Goal: Task Accomplishment & Management: Use online tool/utility

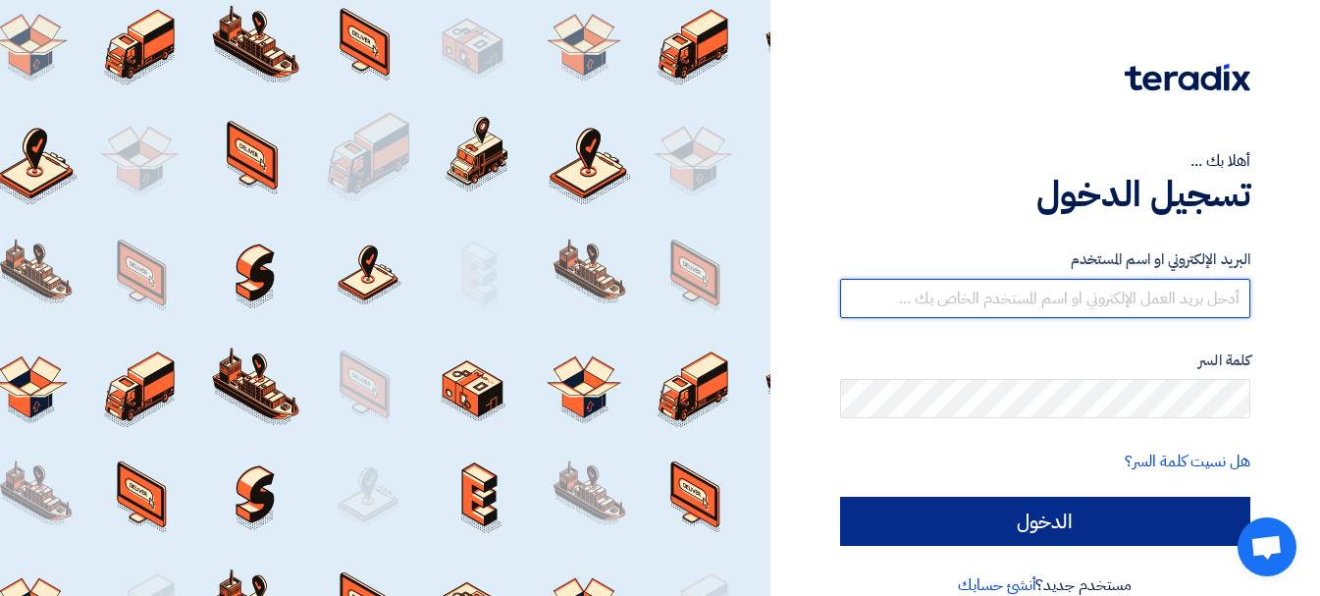
type input "[EMAIL_ADDRESS][DOMAIN_NAME]"
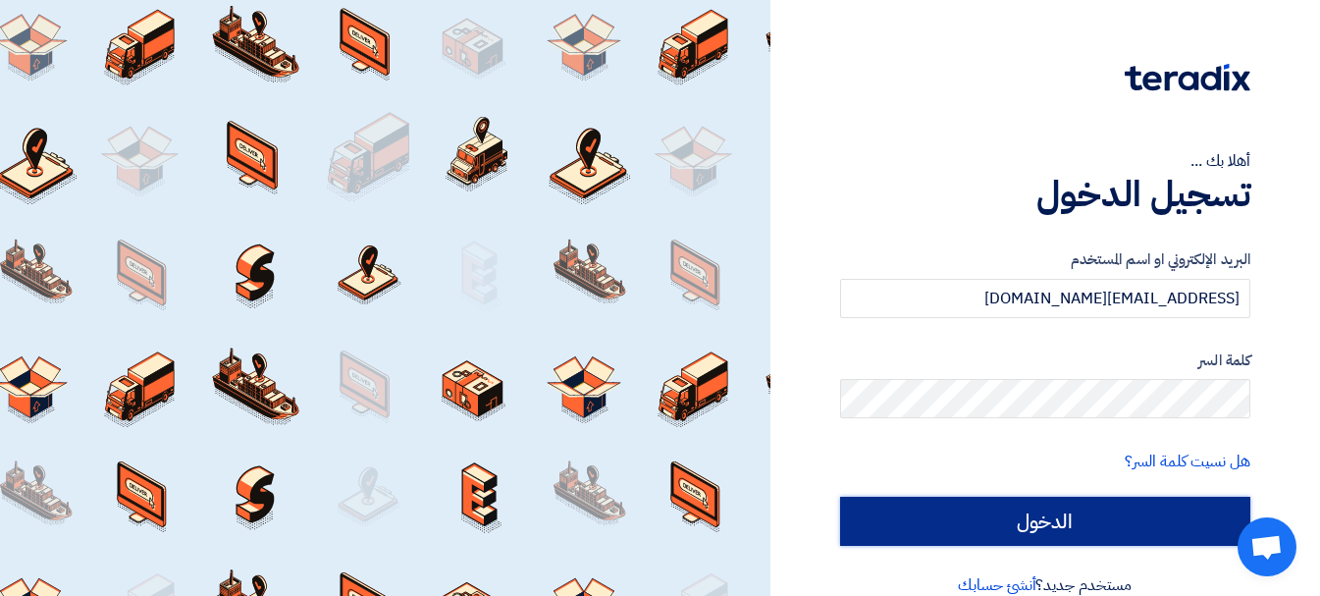
click at [1063, 531] on input "الدخول" at bounding box center [1045, 521] width 410 height 49
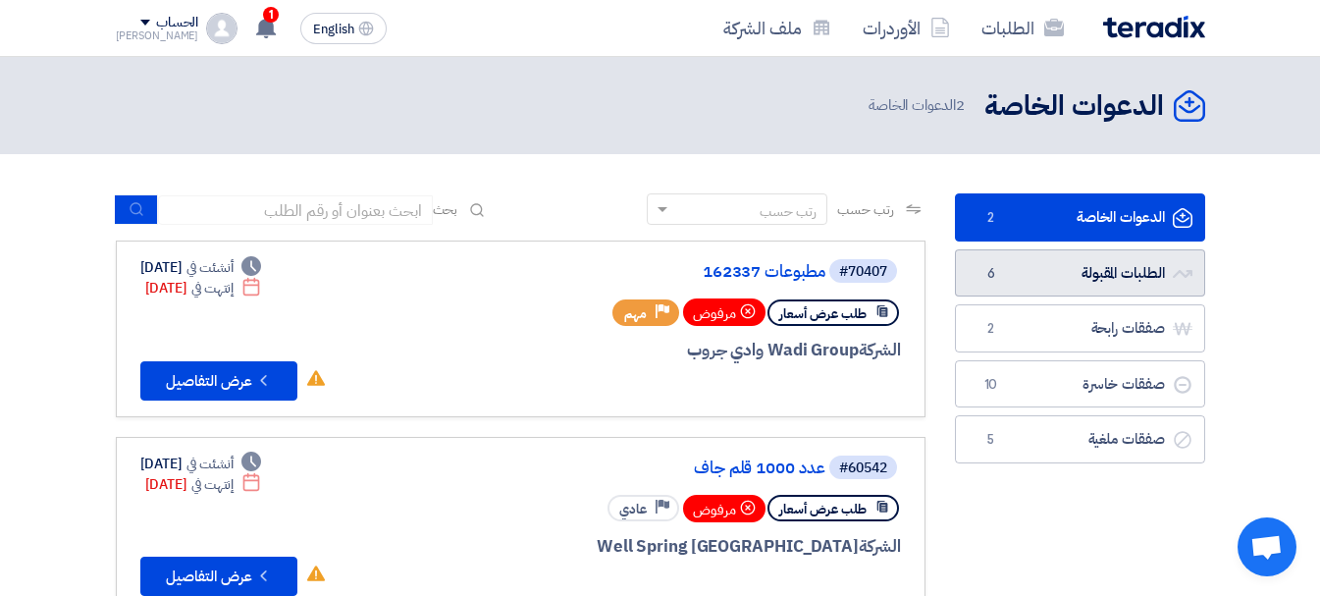
click at [1073, 276] on link "الطلبات المقبولة الطلبات المقبولة 6" at bounding box center [1080, 273] width 250 height 48
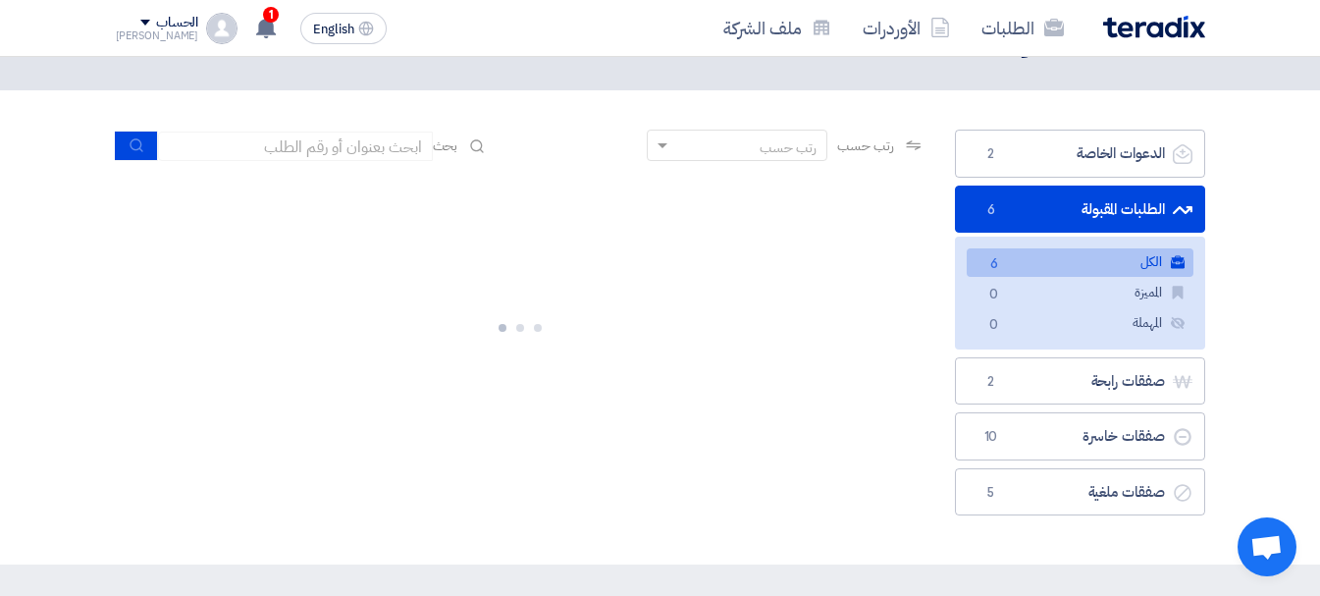
scroll to position [98, 0]
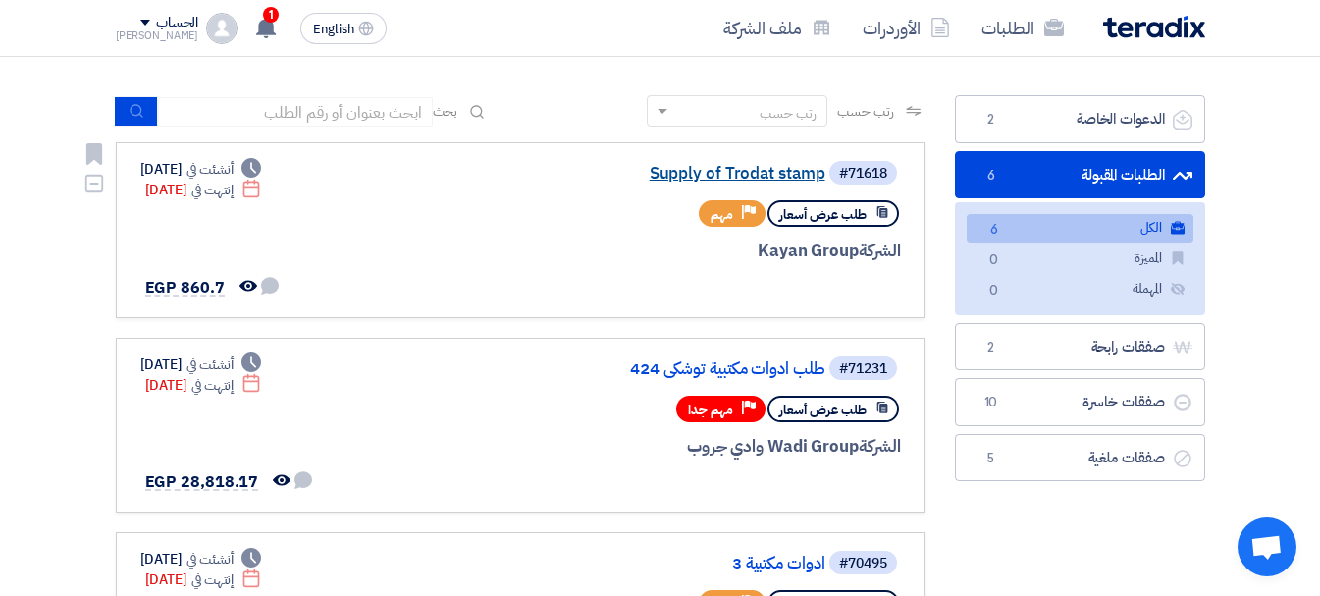
click at [757, 175] on link "Supply of Trodat stamp" at bounding box center [629, 174] width 393 height 18
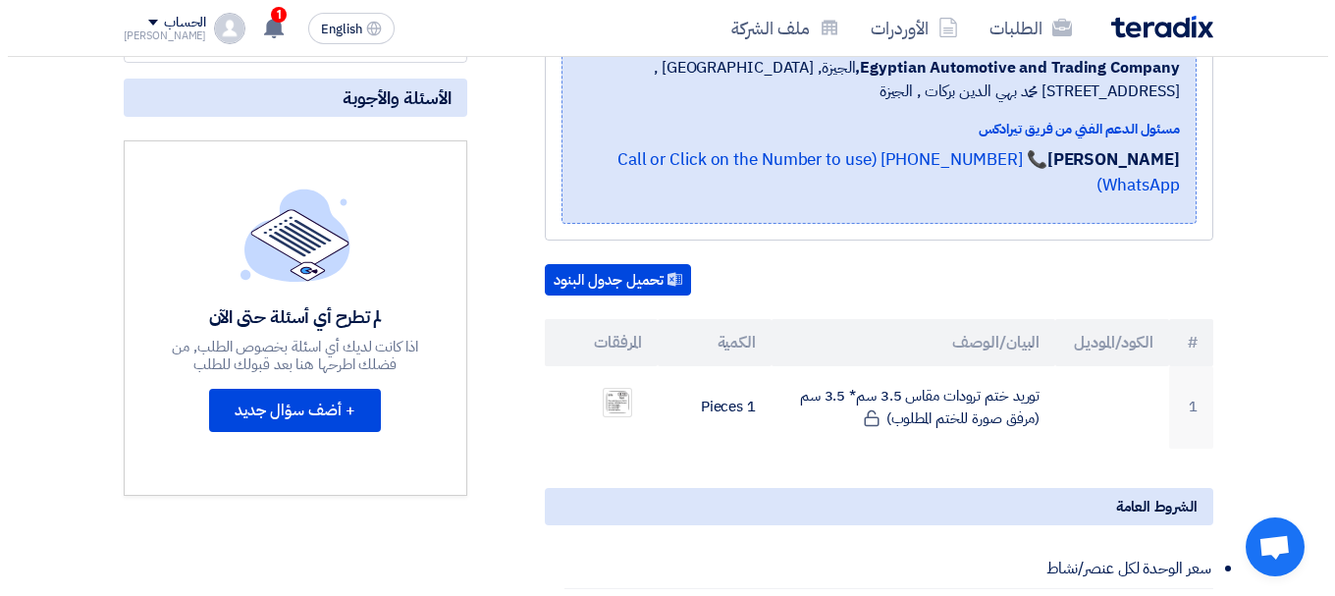
scroll to position [345, 0]
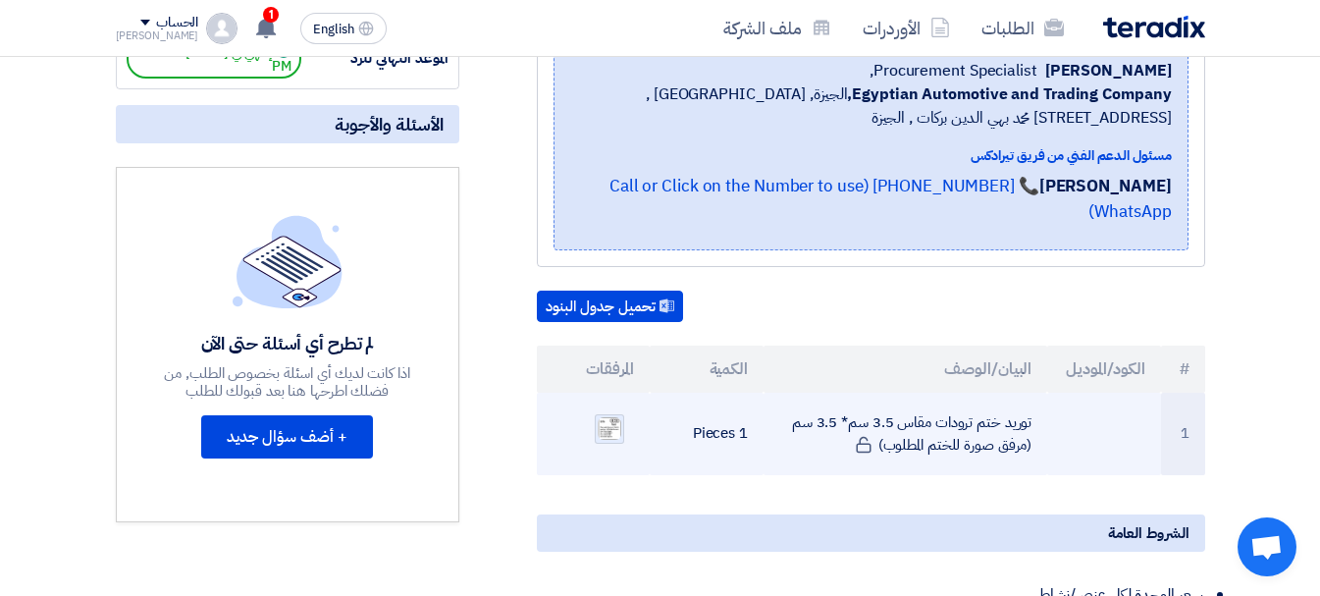
click at [611, 415] on img at bounding box center [609, 428] width 27 height 26
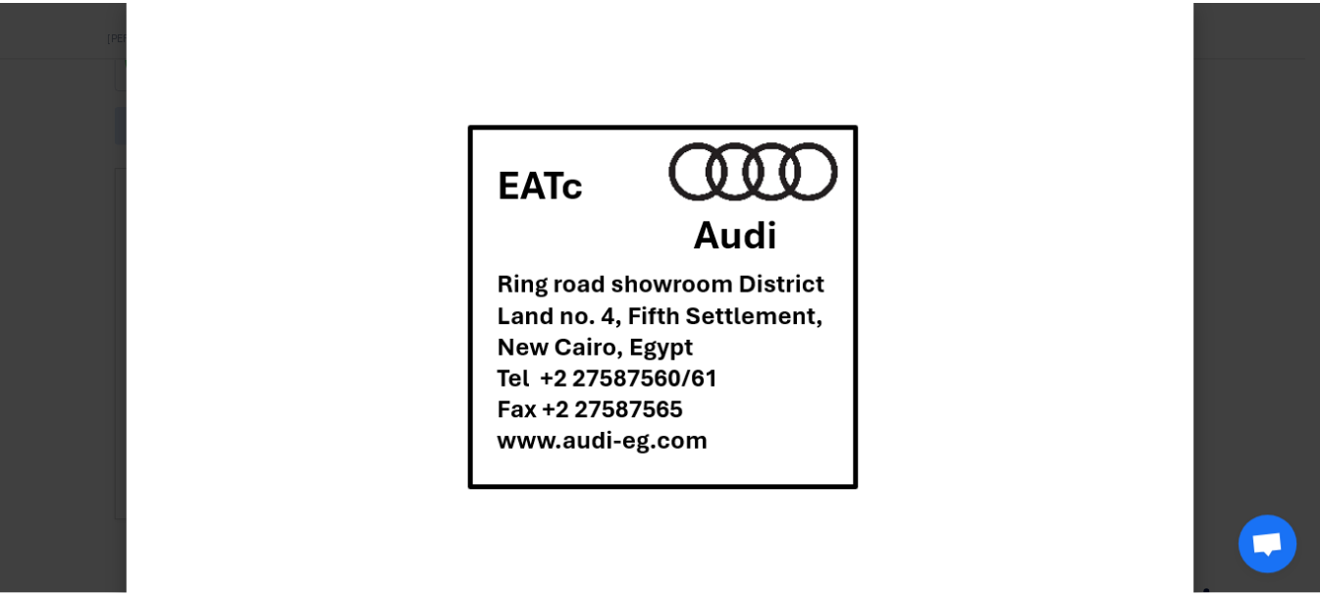
scroll to position [0, 0]
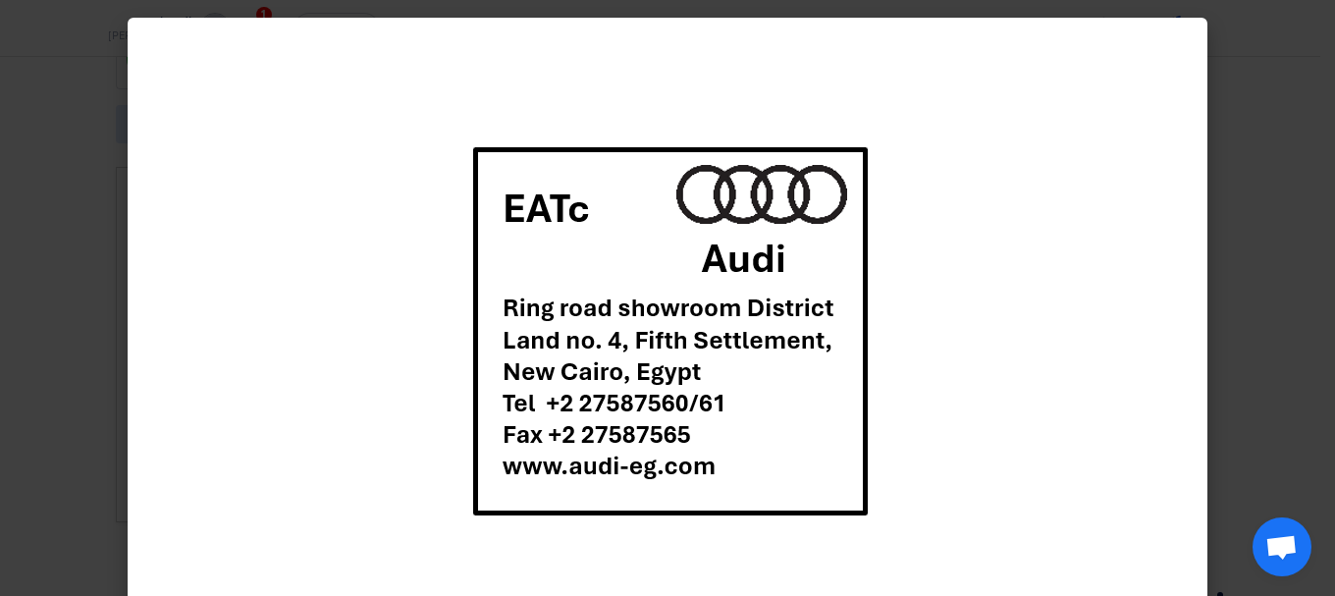
click at [1219, 249] on modal-container at bounding box center [667, 298] width 1335 height 596
